Goal: Use online tool/utility: Utilize a website feature to perform a specific function

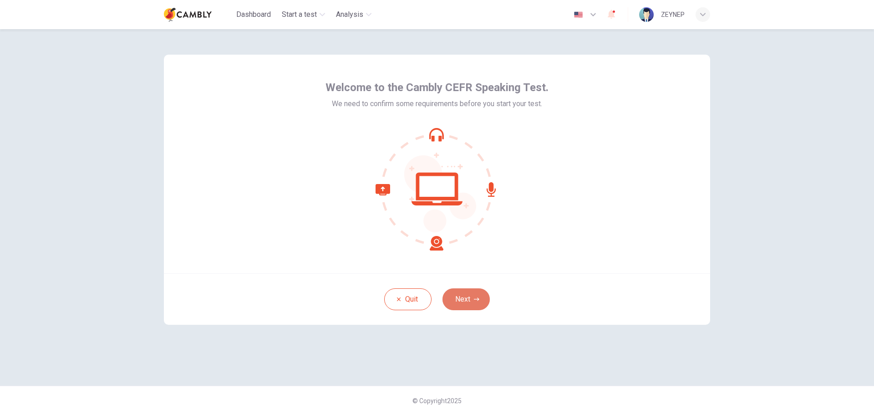
click at [485, 301] on button "Next" at bounding box center [466, 299] width 47 height 22
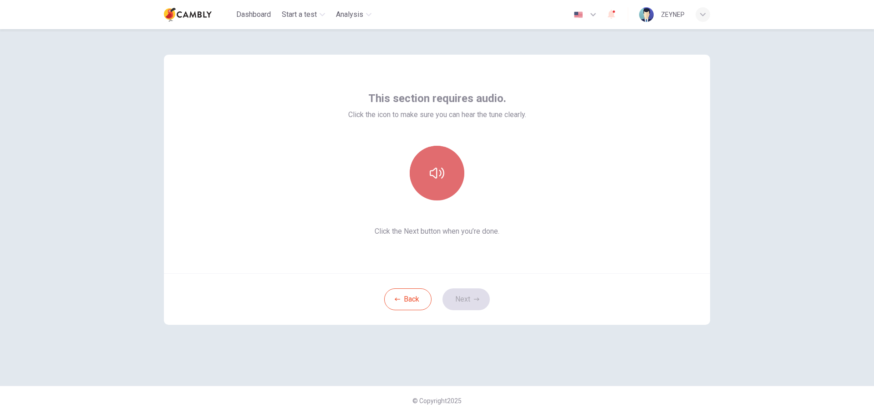
click at [443, 181] on button "button" at bounding box center [437, 173] width 55 height 55
click at [476, 303] on button "Next" at bounding box center [466, 299] width 47 height 22
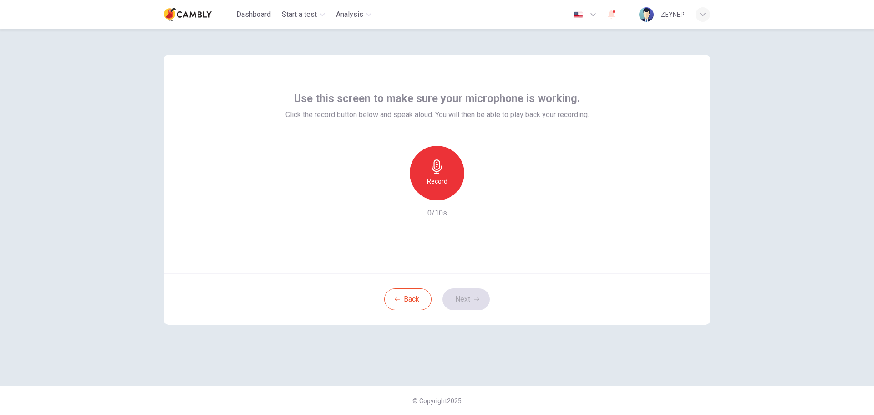
click at [450, 179] on div "Record" at bounding box center [437, 173] width 55 height 55
click at [450, 179] on div "Stop" at bounding box center [437, 173] width 55 height 55
click at [466, 298] on button "Next" at bounding box center [466, 299] width 47 height 22
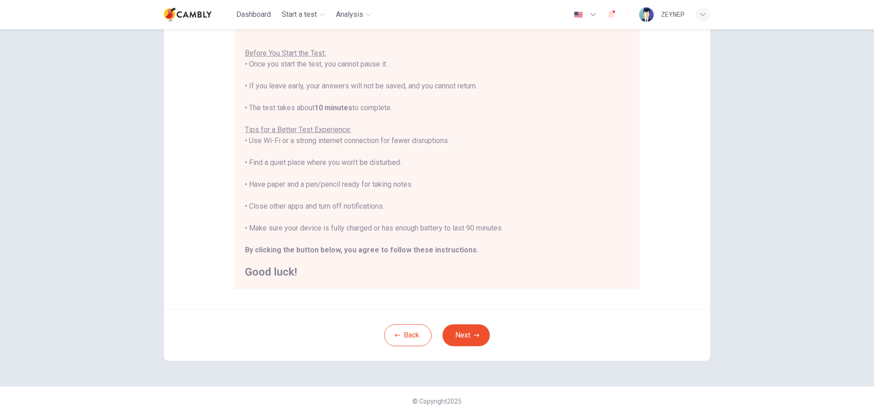
scroll to position [46, 0]
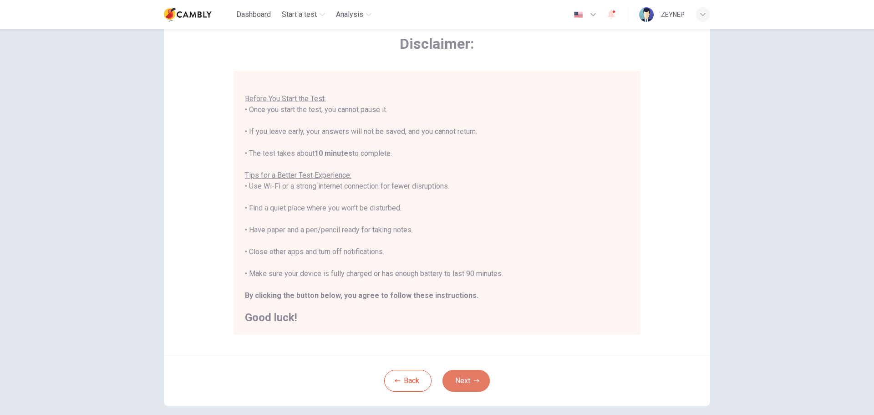
click at [471, 373] on button "Next" at bounding box center [466, 381] width 47 height 22
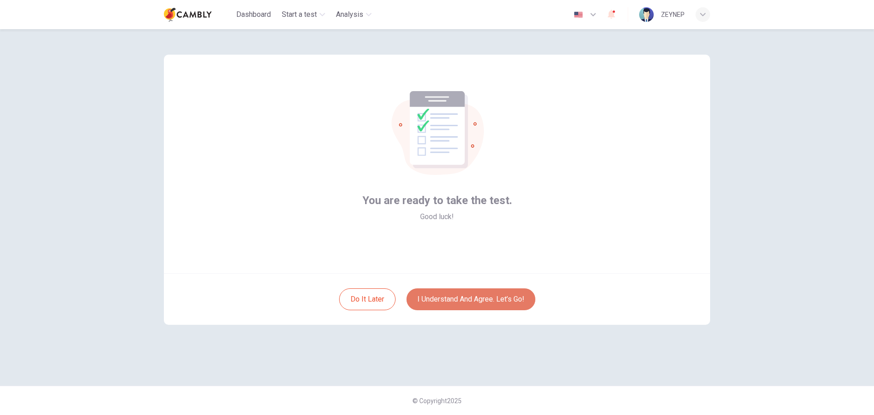
click at [494, 300] on button "I understand and agree. Let’s go!" at bounding box center [471, 299] width 129 height 22
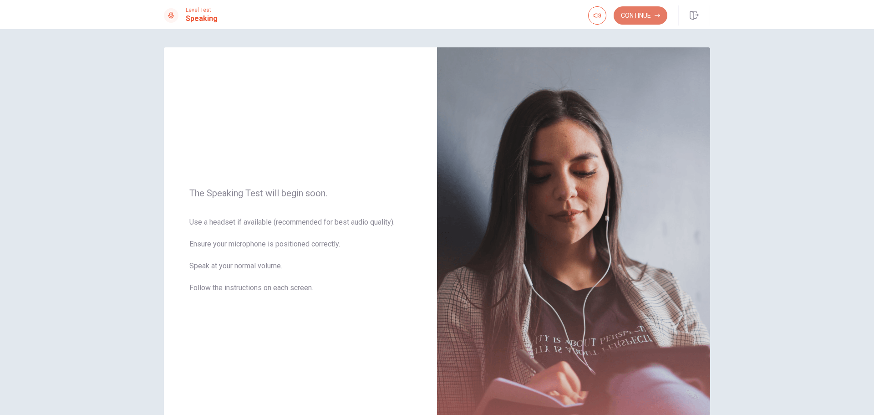
click at [634, 20] on button "Continue" at bounding box center [641, 15] width 54 height 18
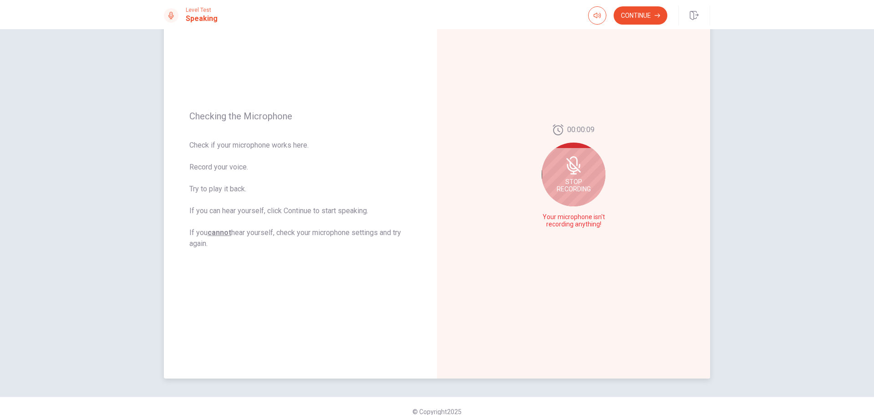
scroll to position [77, 0]
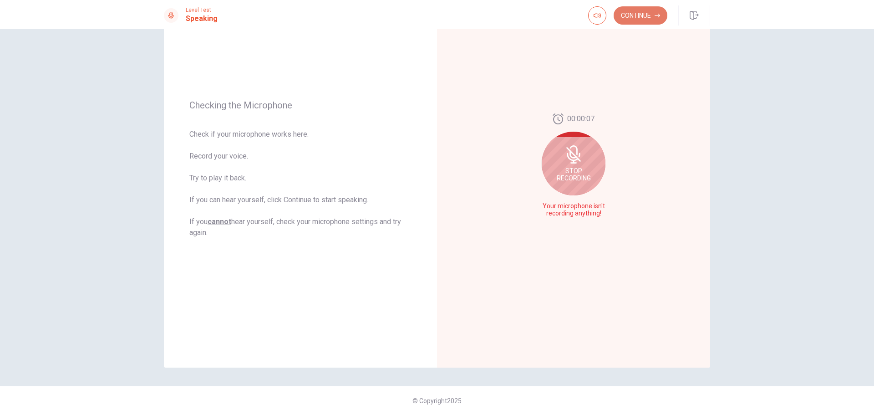
click at [641, 19] on button "Continue" at bounding box center [641, 15] width 54 height 18
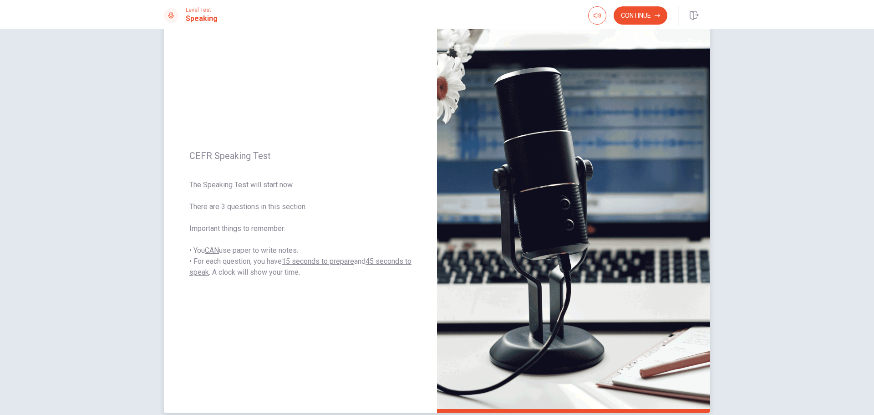
scroll to position [31, 0]
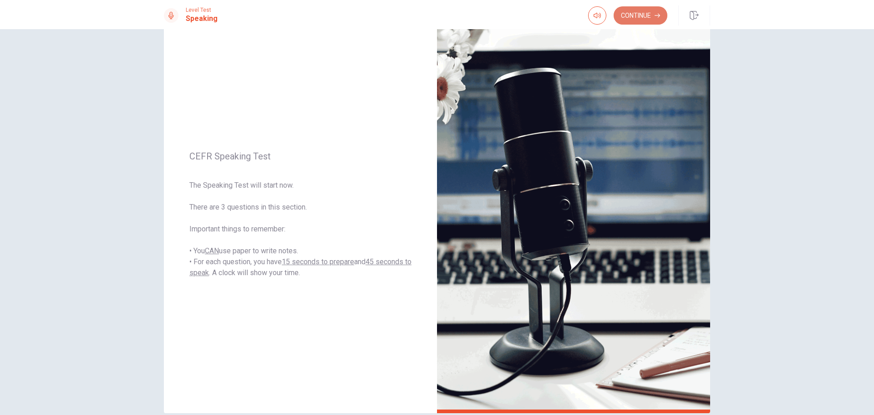
click at [638, 15] on button "Continue" at bounding box center [641, 15] width 54 height 18
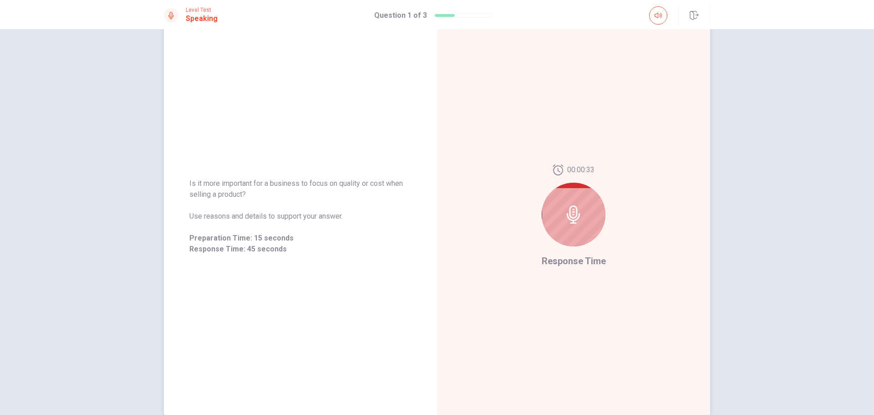
scroll to position [46, 0]
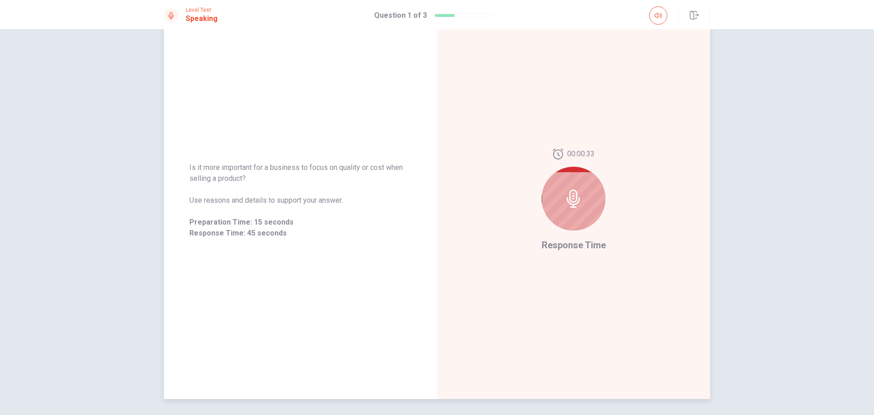
click at [578, 193] on icon at bounding box center [574, 198] width 18 height 18
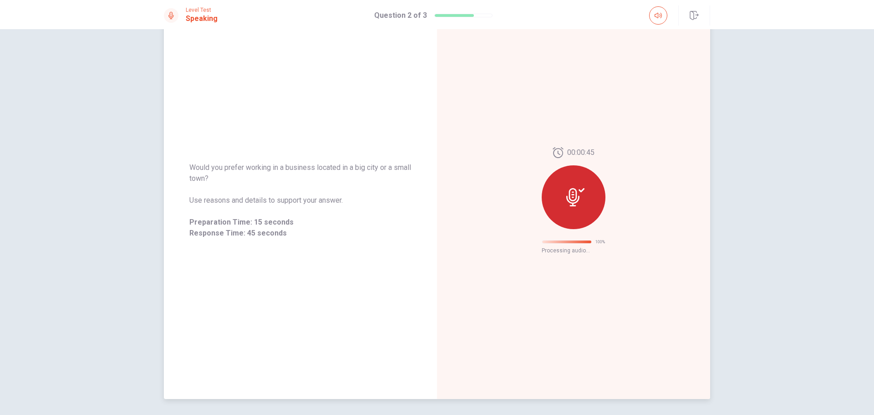
scroll to position [0, 0]
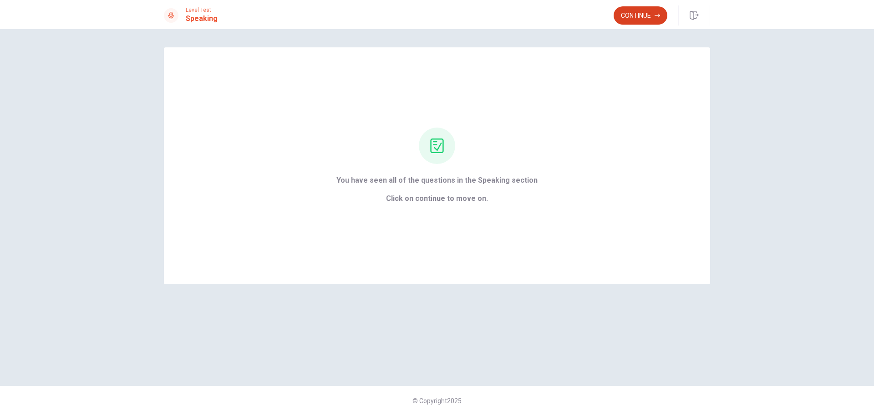
click at [654, 19] on button "Continue" at bounding box center [641, 15] width 54 height 18
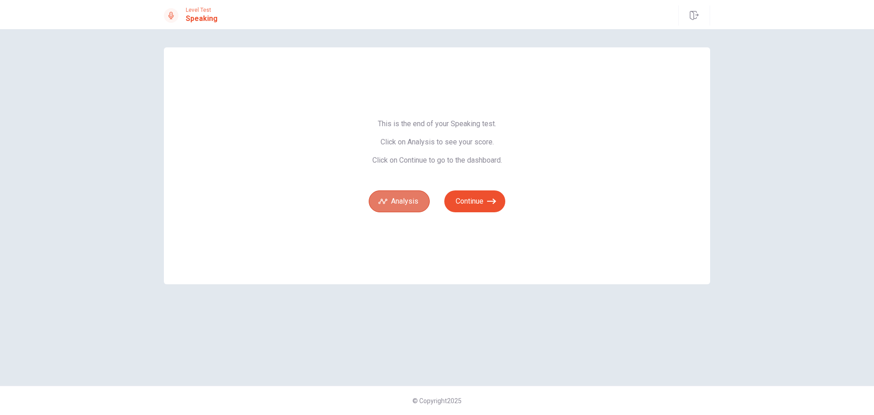
click at [410, 200] on button "Analysis" at bounding box center [399, 201] width 61 height 22
